Goal: Book appointment/travel/reservation

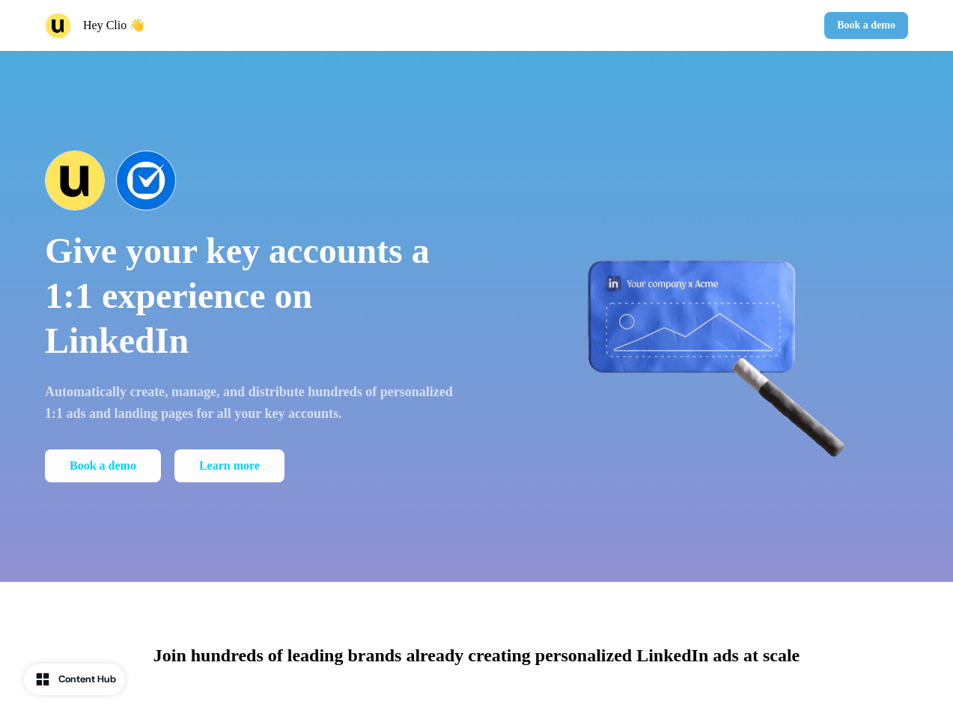
click at [476, 25] on div "Hey Clio 👋 Book a demo" at bounding box center [476, 25] width 953 height 51
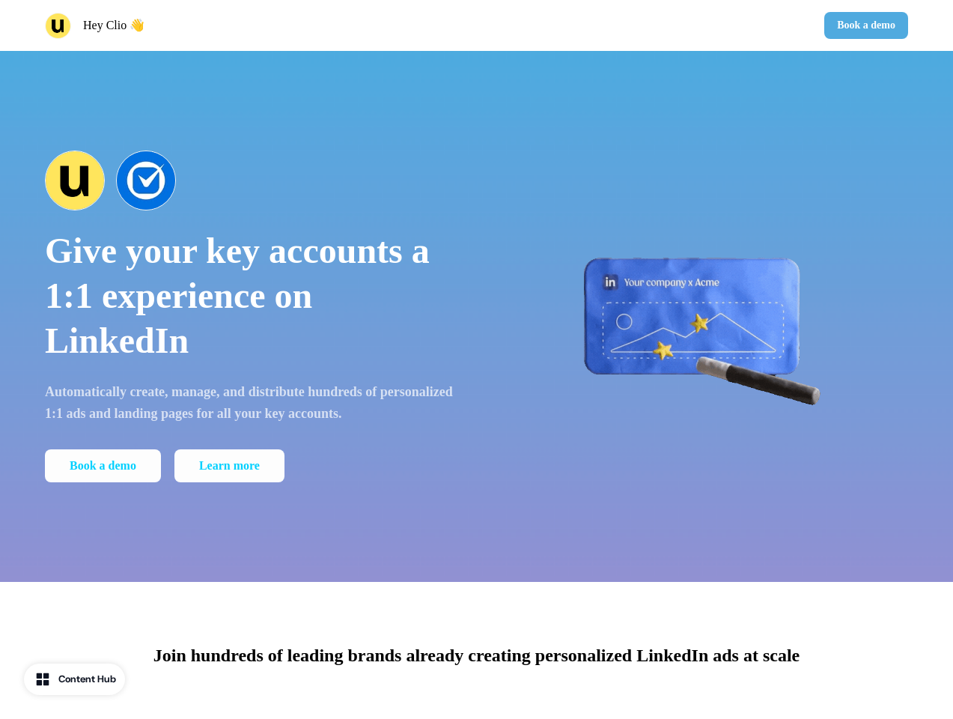
click at [258, 25] on div "Hey Clio 👋" at bounding box center [258, 26] width 426 height 26
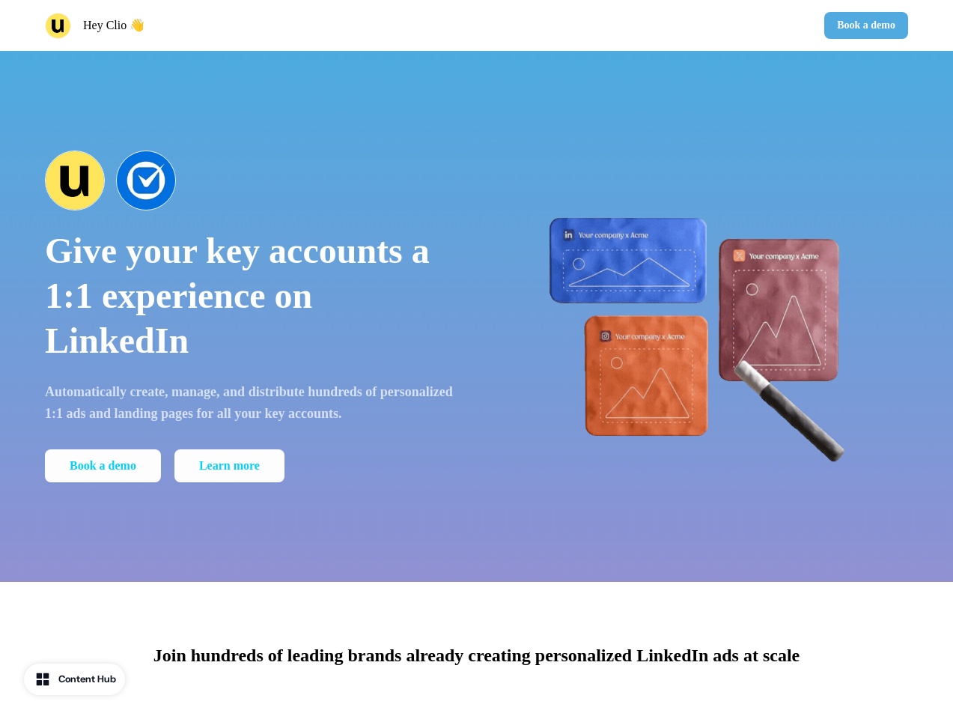
click at [696, 25] on div "Book a demo" at bounding box center [696, 25] width 426 height 27
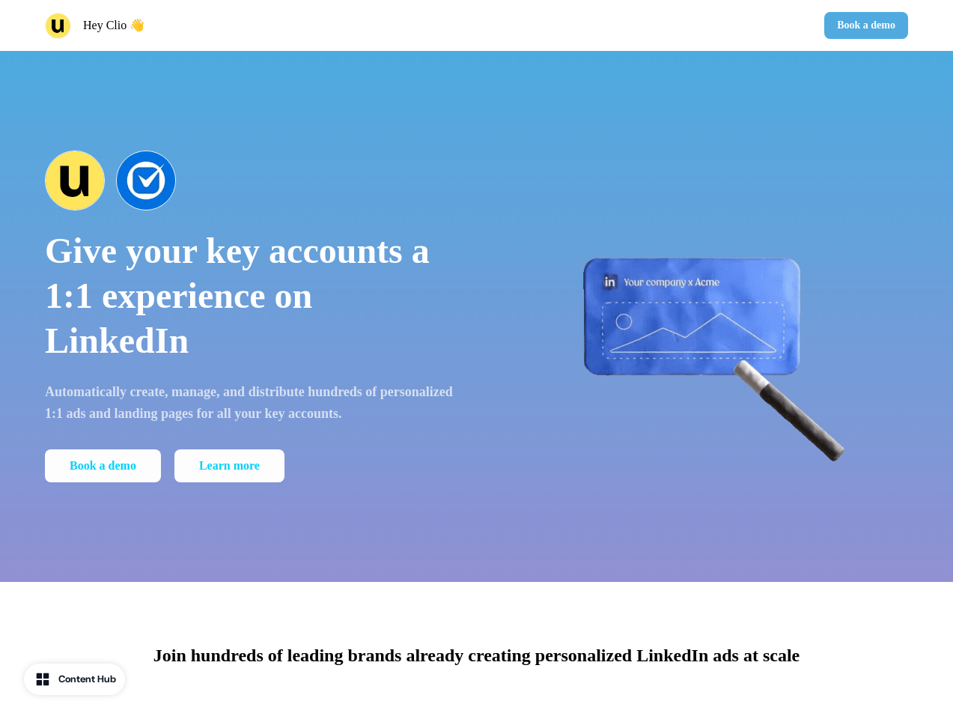
click at [864, 25] on button "Book a demo" at bounding box center [867, 25] width 84 height 27
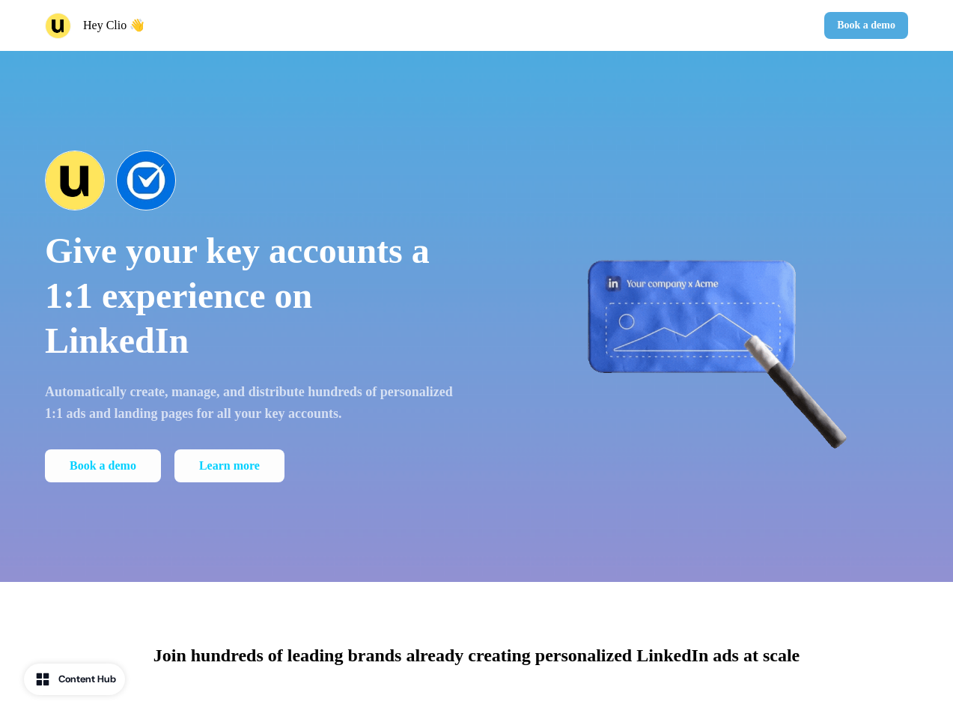
click at [476, 316] on div "Give your key accounts a 1:1 experience on LinkedIn Automatically create, manag…" at bounding box center [476, 316] width 953 height 531
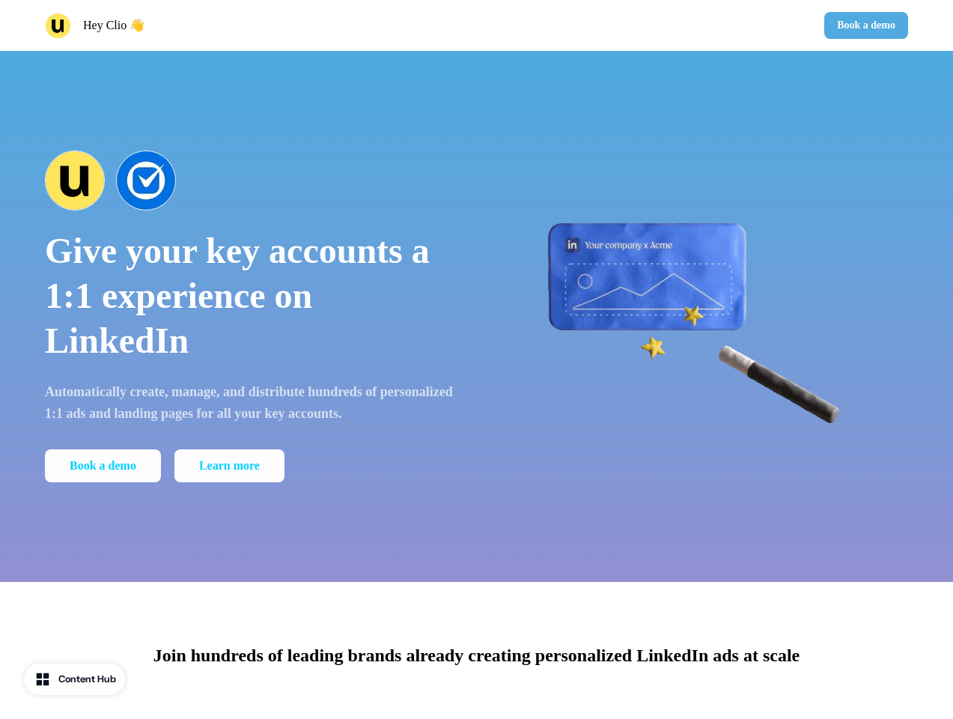
click at [250, 316] on p "Give your key accounts a 1:1 experience on LinkedIn" at bounding box center [250, 295] width 411 height 135
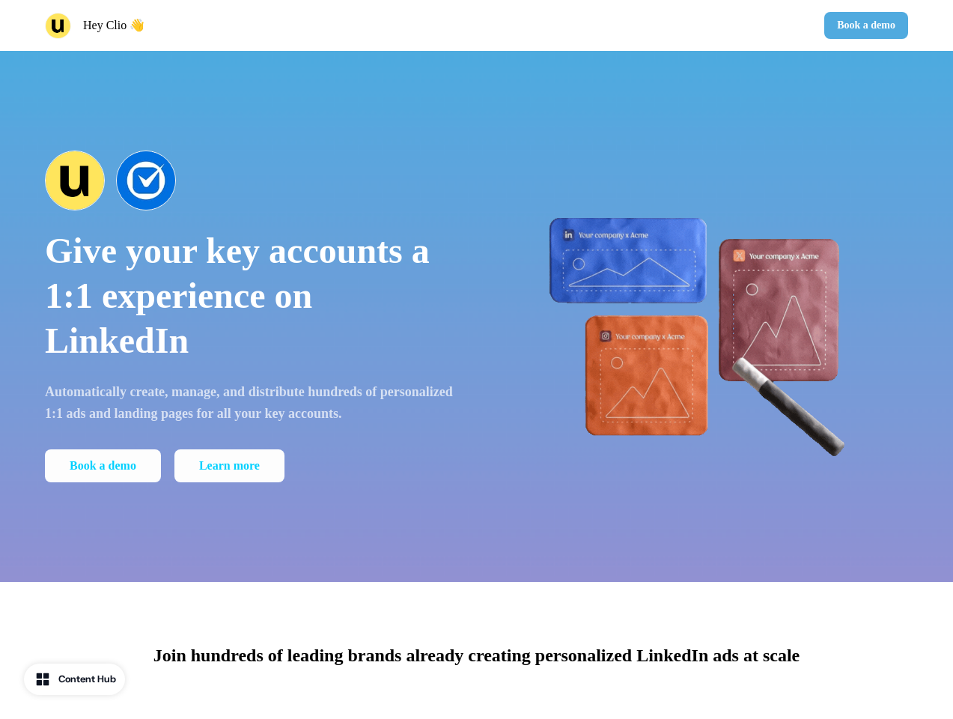
click at [250, 181] on div at bounding box center [250, 181] width 411 height 60
